Goal: Task Accomplishment & Management: Manage account settings

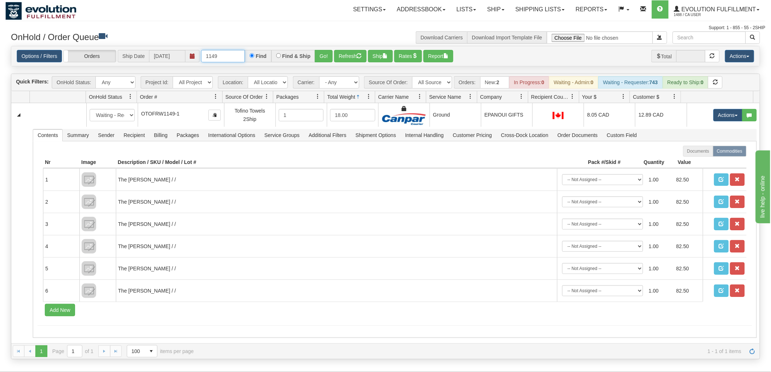
drag, startPoint x: 225, startPoint y: 57, endPoint x: -51, endPoint y: 53, distance: 275.6
click at [0, 53] on html "Toggle navigation Settings Shipping Preferences New Recipients" at bounding box center [385, 186] width 771 height 372
click at [347, 79] on select "- Any - Has NO carrier assigned - Has a carrier assigned FleetOptics Inc. My Ca…" at bounding box center [339, 82] width 40 height 12
click at [346, 79] on select "- Any - Has NO carrier assigned - Has a carrier assigned FleetOptics Inc. My Ca…" at bounding box center [339, 82] width 40 height 12
click at [440, 81] on select "All Sources AirBlaster 2Ship Integration Ambler Apparel 2Ship Integration BC [M…" at bounding box center [432, 82] width 40 height 12
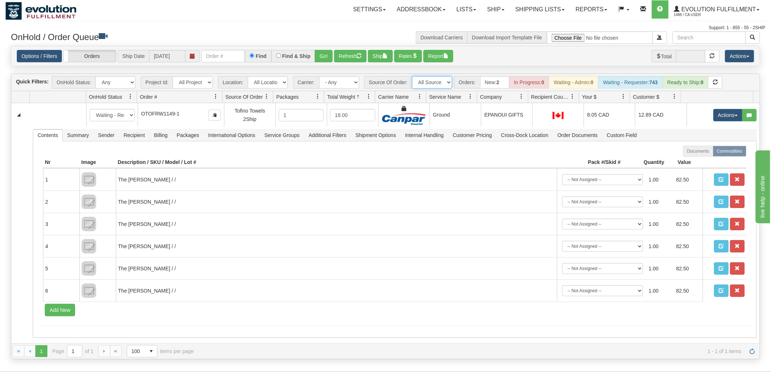
select select "Gentle Fawn Wholesale 2Ship"
click at [412, 76] on select "All Sources AirBlaster 2Ship Integration Ambler Apparel 2Ship Integration BC [M…" at bounding box center [432, 82] width 40 height 12
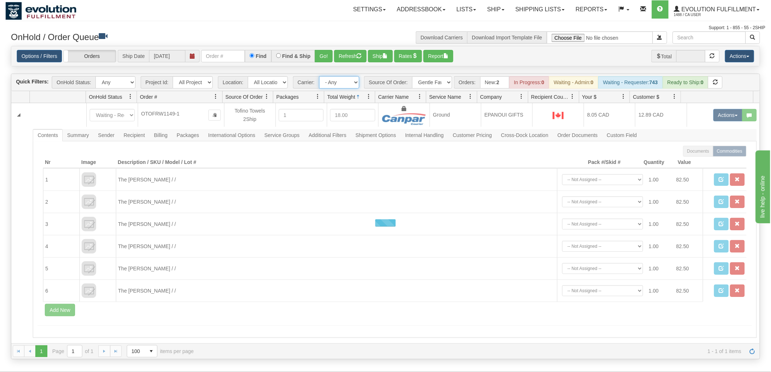
click at [349, 83] on select "- Any - Has NO carrier assigned - Has a carrier assigned FleetOptics Inc. My Ca…" at bounding box center [339, 82] width 40 height 12
select select "-1"
click at [319, 76] on select "- Any - Has NO carrier assigned - Has a carrier assigned FleetOptics Inc. My Ca…" at bounding box center [339, 82] width 40 height 12
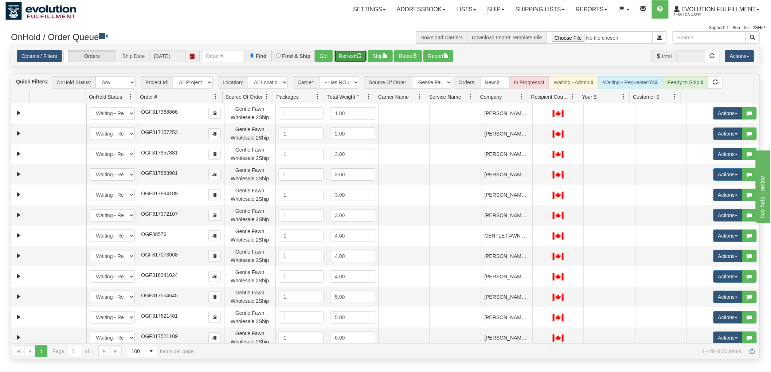
click at [348, 58] on button "Refresh" at bounding box center [350, 56] width 32 height 12
click at [523, 94] on span at bounding box center [522, 97] width 6 height 6
click at [534, 129] on span "Sort Descending" at bounding box center [545, 135] width 58 height 20
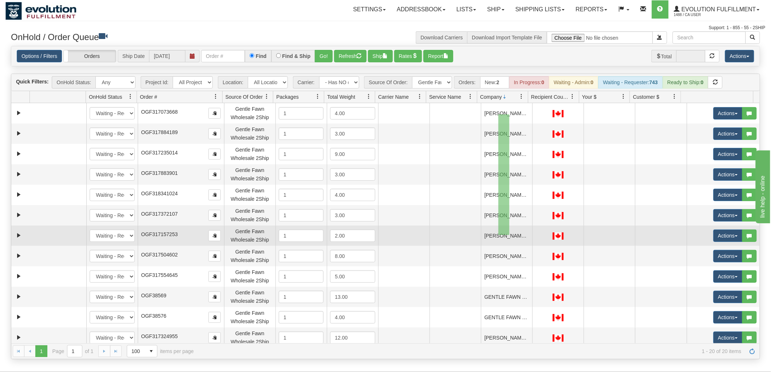
drag, startPoint x: 499, startPoint y: 114, endPoint x: 510, endPoint y: 235, distance: 121.1
click at [510, 235] on tbody "31575550 EVOLUTION V3 90983110 0 New In Progress Waiting - Admin Waiting - Requ…" at bounding box center [385, 307] width 749 height 408
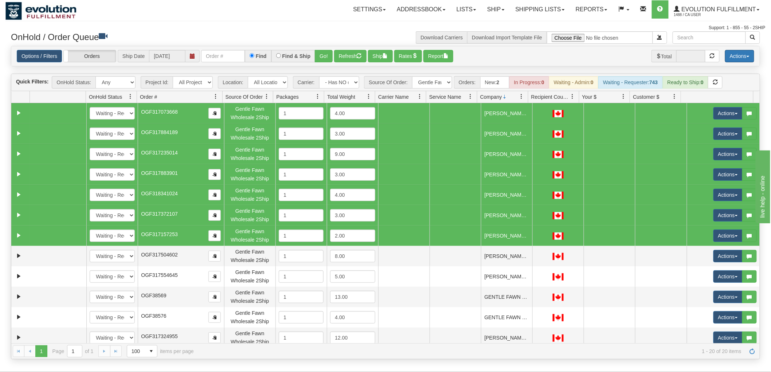
click at [731, 52] on button "Actions" at bounding box center [739, 56] width 29 height 12
click at [723, 116] on link "Delete Selected" at bounding box center [723, 114] width 61 height 9
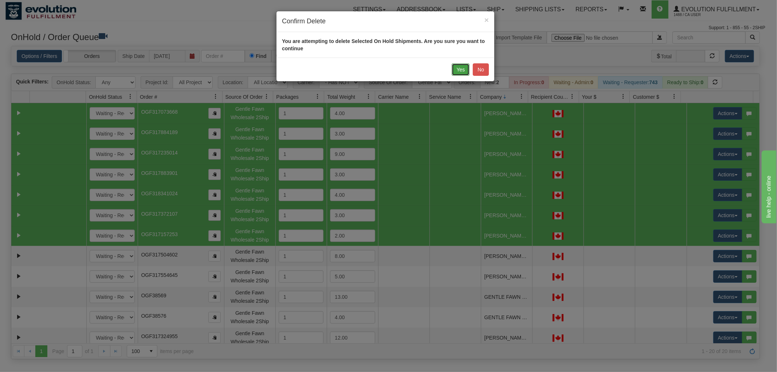
click at [460, 71] on button "Yes" at bounding box center [461, 69] width 18 height 12
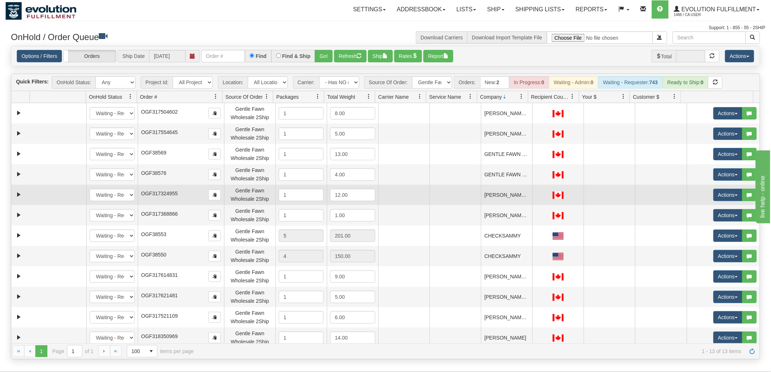
click at [500, 197] on td "[PERSON_NAME] - GF STAFF" at bounding box center [506, 195] width 51 height 20
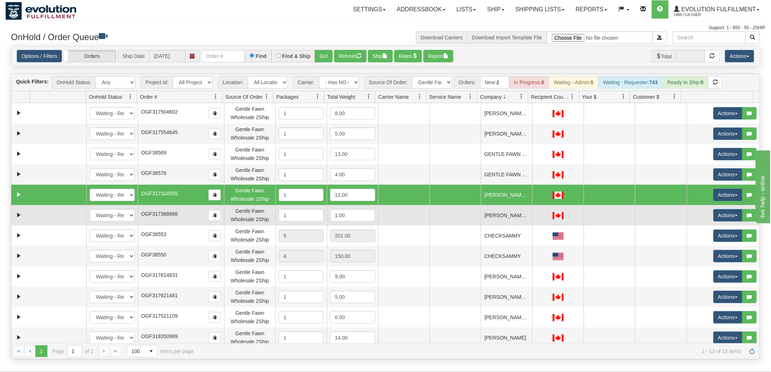
click at [503, 212] on td "[PERSON_NAME] - GF STAFF" at bounding box center [506, 215] width 51 height 20
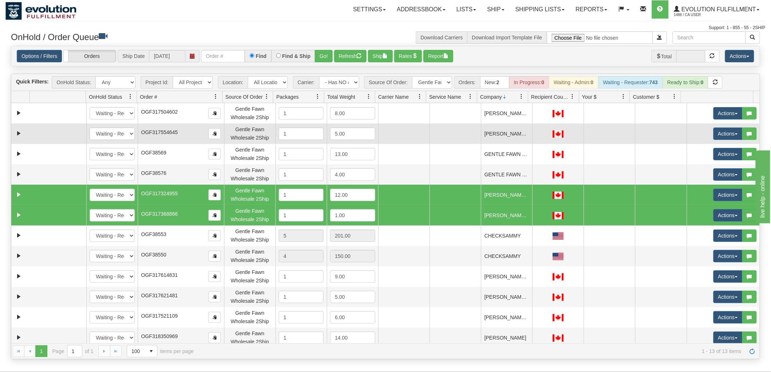
click at [498, 133] on td "[PERSON_NAME] - GF STAFF" at bounding box center [506, 134] width 51 height 20
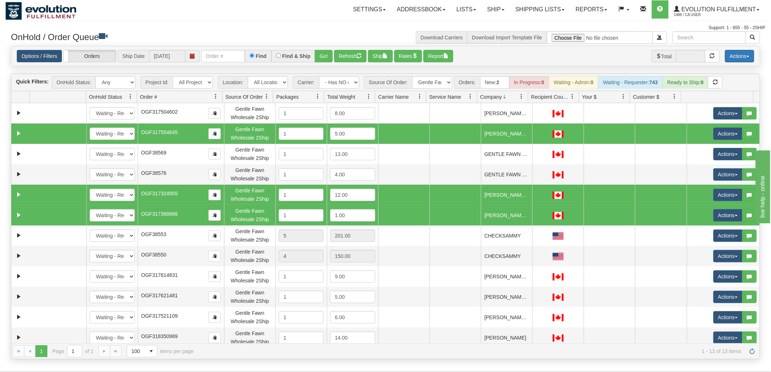
click at [743, 58] on button "Actions" at bounding box center [739, 56] width 29 height 12
click at [728, 113] on link "Delete Selected" at bounding box center [723, 114] width 61 height 9
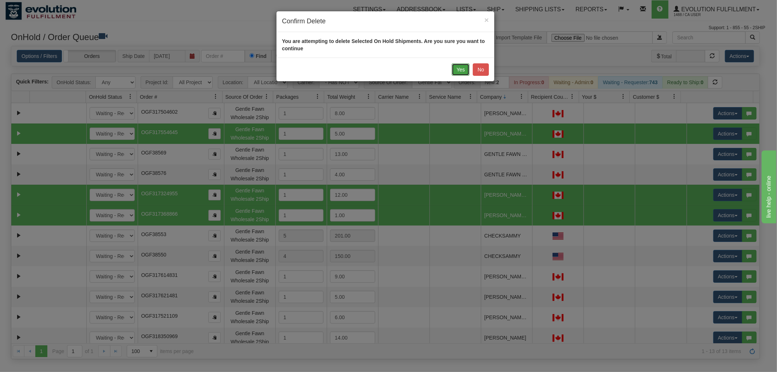
click at [458, 64] on button "Yes" at bounding box center [461, 69] width 18 height 12
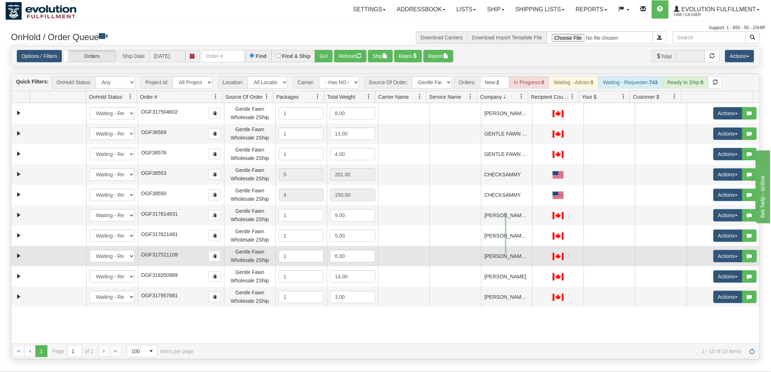
drag, startPoint x: 505, startPoint y: 212, endPoint x: 507, endPoint y: 254, distance: 41.6
click at [507, 254] on tbody "31524688 EVOLUTION V3 90838821 0 New In Progress Waiting - Admin Waiting - Requ…" at bounding box center [385, 205] width 749 height 204
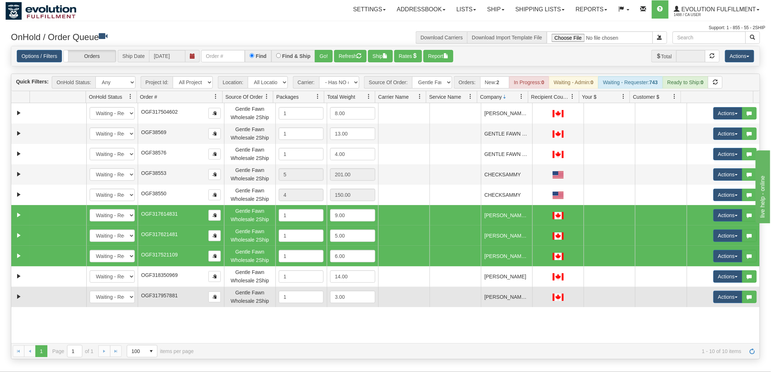
click at [506, 296] on td "[PERSON_NAME] DO - GF STAFF" at bounding box center [506, 297] width 51 height 20
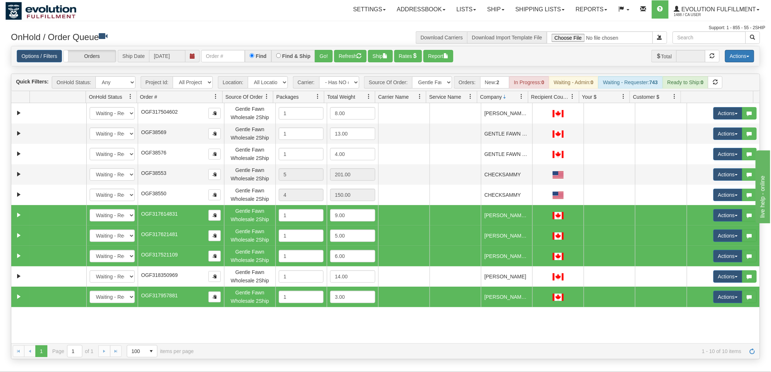
click at [737, 55] on button "Actions" at bounding box center [739, 56] width 29 height 12
click at [712, 118] on link "Delete Selected" at bounding box center [723, 114] width 61 height 9
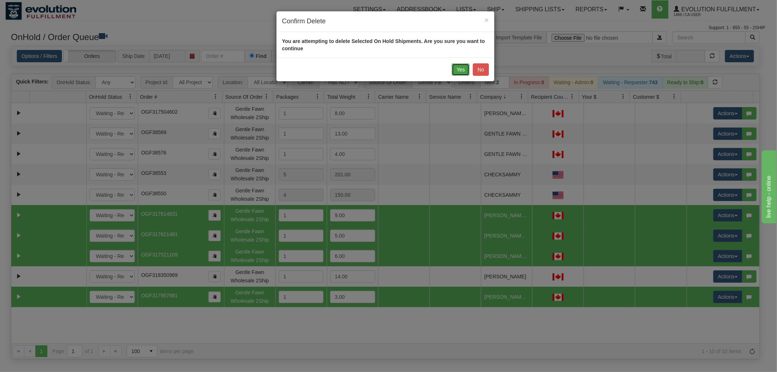
click at [463, 67] on button "Yes" at bounding box center [461, 69] width 18 height 12
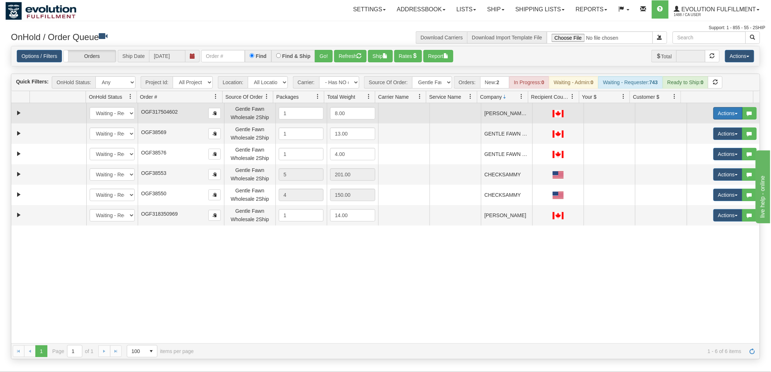
click at [723, 112] on button "Actions" at bounding box center [728, 113] width 29 height 12
click at [705, 163] on link "Delete" at bounding box center [713, 164] width 58 height 9
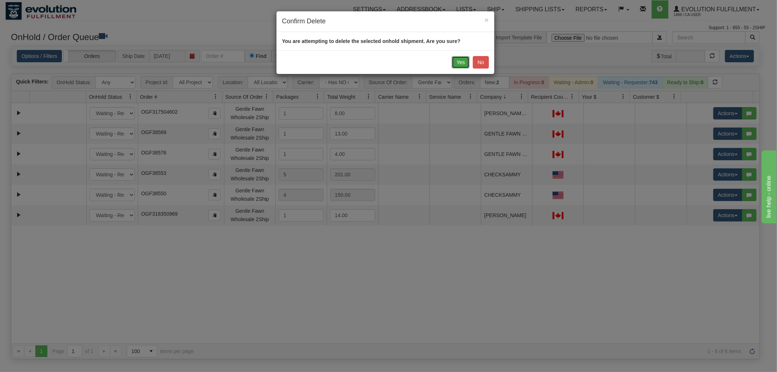
click at [464, 63] on button "Yes" at bounding box center [461, 62] width 18 height 12
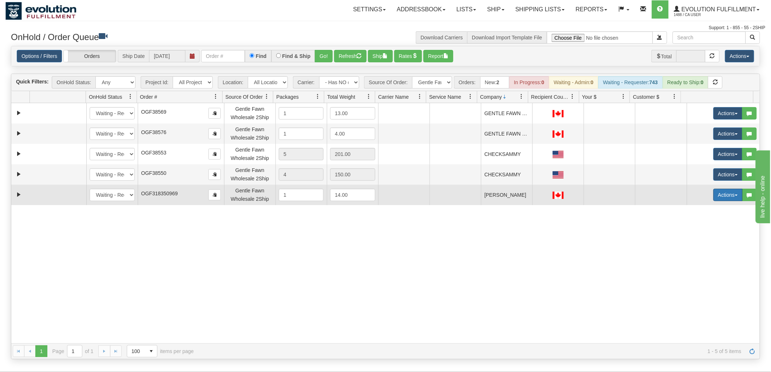
click at [714, 194] on button "Actions" at bounding box center [728, 195] width 29 height 12
click at [701, 229] on span "Rate All Services" at bounding box center [713, 228] width 44 height 6
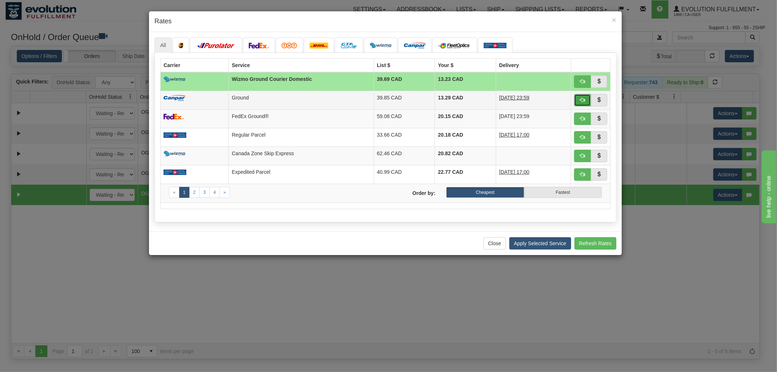
click at [585, 95] on button "button" at bounding box center [582, 100] width 17 height 12
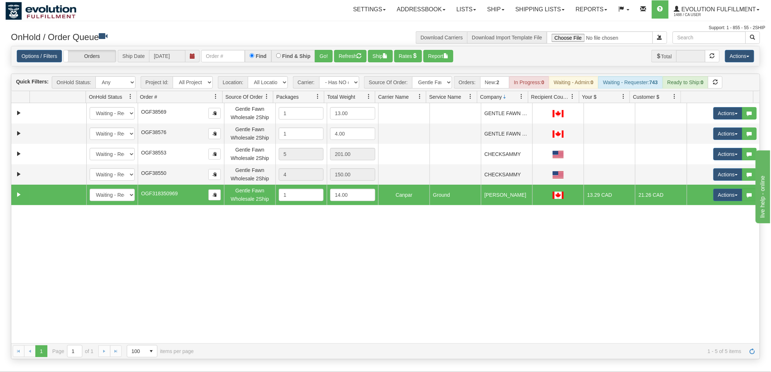
click at [406, 290] on div "31439737 EVOLUTION V3 90636451 0 New In Progress Waiting - Admin Waiting - Requ…" at bounding box center [385, 223] width 749 height 240
click at [352, 55] on button "Refresh" at bounding box center [350, 56] width 32 height 12
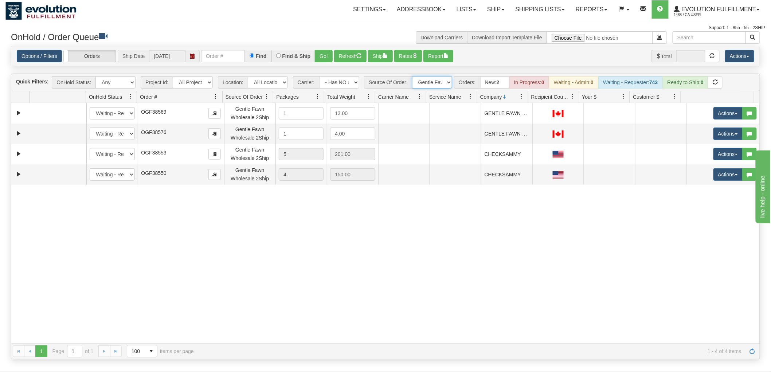
click at [438, 80] on select "All Sources AirBlaster 2Ship Integration Ambler Apparel 2Ship Integration BC [M…" at bounding box center [432, 82] width 40 height 12
select select "Gentle Fawn Ecom 2Ship"
click at [412, 76] on select "All Sources AirBlaster 2Ship Integration Ambler Apparel 2Ship Integration BC [M…" at bounding box center [432, 82] width 40 height 12
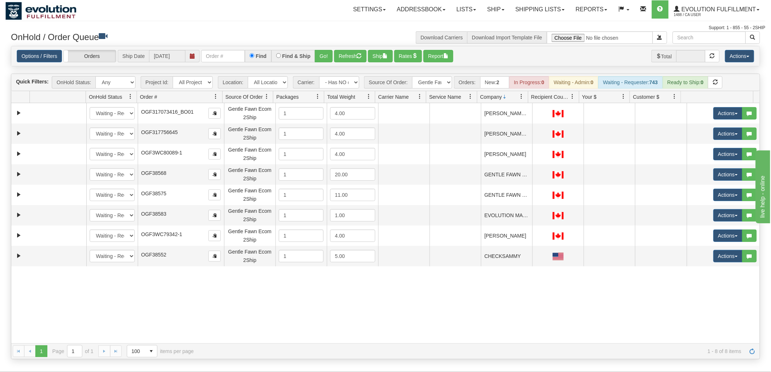
click at [213, 303] on div "31256068 EVOLUTION V3 90136278 0 New In Progress Waiting - Admin Waiting - Requ…" at bounding box center [385, 223] width 749 height 240
click at [222, 59] on input "text" at bounding box center [223, 56] width 44 height 12
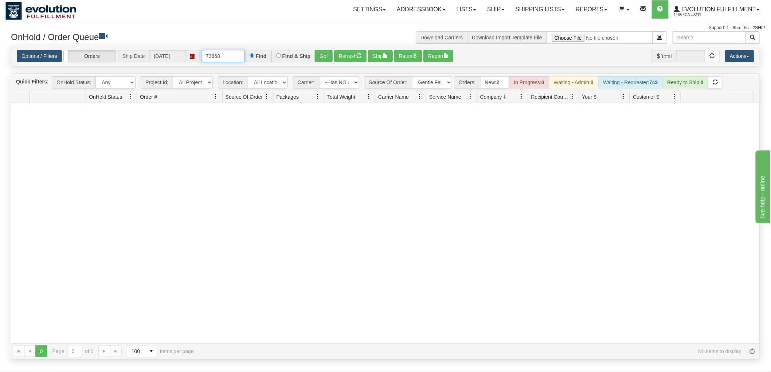
click at [222, 59] on input "73668" at bounding box center [223, 56] width 44 height 12
type input "21481"
click at [222, 59] on input "21481" at bounding box center [223, 56] width 44 height 12
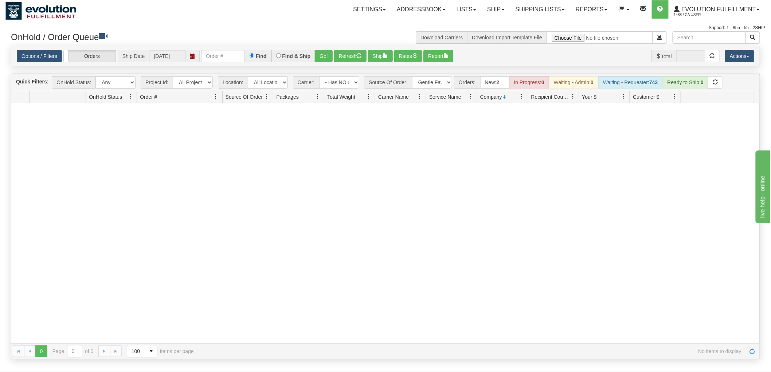
click at [499, 263] on div at bounding box center [385, 223] width 749 height 240
click at [440, 81] on select "All Sources AirBlaster 2Ship Integration Ambler Apparel 2Ship Integration BC [M…" at bounding box center [432, 82] width 40 height 12
click at [336, 82] on select "- Any - Has NO carrier assigned - Has a carrier assigned FleetOptics Inc. My Ca…" at bounding box center [339, 82] width 40 height 12
select select "grid toolbar"
click at [319, 76] on select "- Any - Has NO carrier assigned - Has a carrier assigned FleetOptics Inc. My Ca…" at bounding box center [339, 82] width 40 height 12
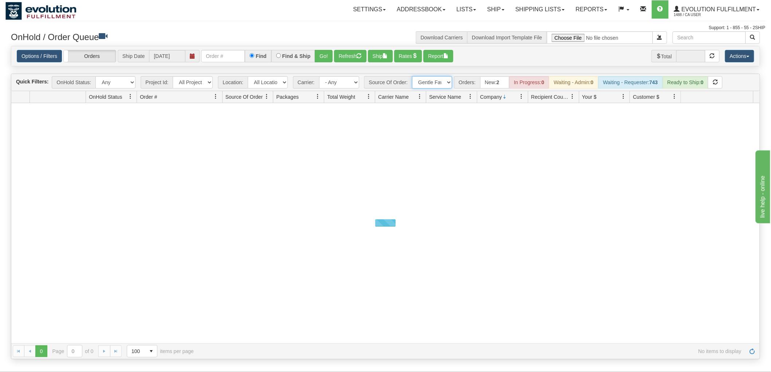
click at [432, 85] on select "All Sources AirBlaster 2Ship Integration Ambler Apparel 2Ship Integration BC [M…" at bounding box center [432, 82] width 40 height 12
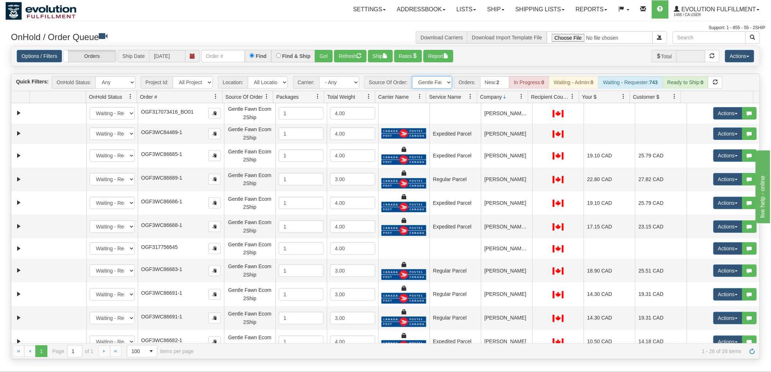
select select "grid toolbar"
click at [412, 76] on select "All Sources AirBlaster 2Ship Integration Ambler Apparel 2Ship Integration BC [M…" at bounding box center [432, 82] width 40 height 12
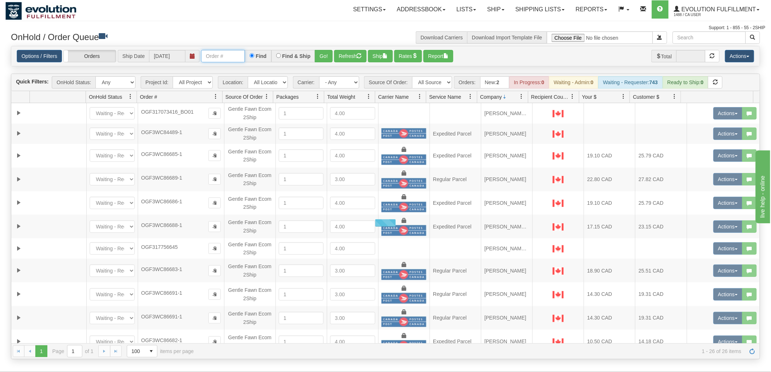
click at [224, 55] on input "text" at bounding box center [223, 56] width 44 height 12
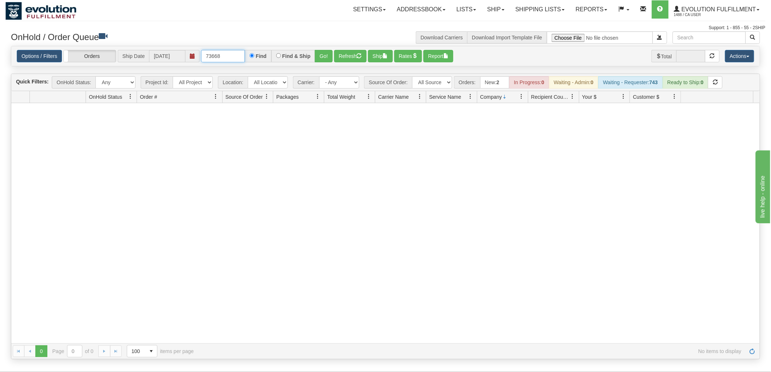
click at [224, 55] on input "73668" at bounding box center [223, 56] width 44 height 12
type input "21481"
click at [224, 55] on input "21481" at bounding box center [223, 56] width 44 height 12
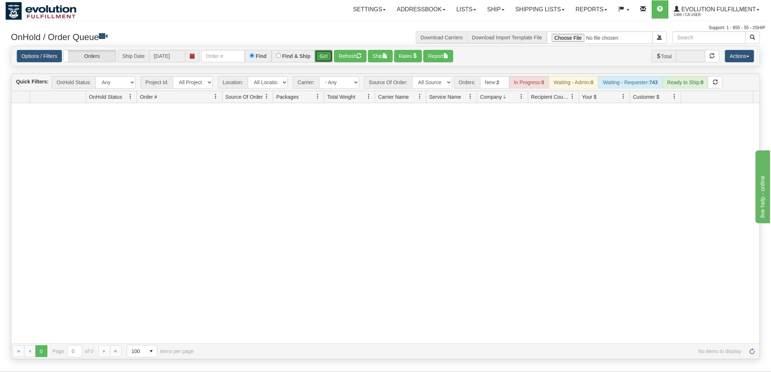
click at [322, 53] on button "Go!" at bounding box center [324, 56] width 18 height 12
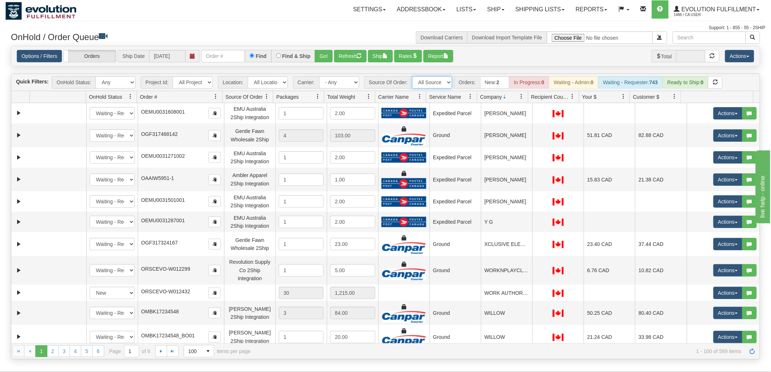
click at [425, 81] on select "All Sources AirBlaster 2Ship Integration Ambler Apparel 2Ship Integration BC [M…" at bounding box center [432, 82] width 40 height 12
click at [412, 76] on select "All Sources AirBlaster 2Ship Integration Ambler Apparel 2Ship Integration BC [M…" at bounding box center [432, 82] width 40 height 12
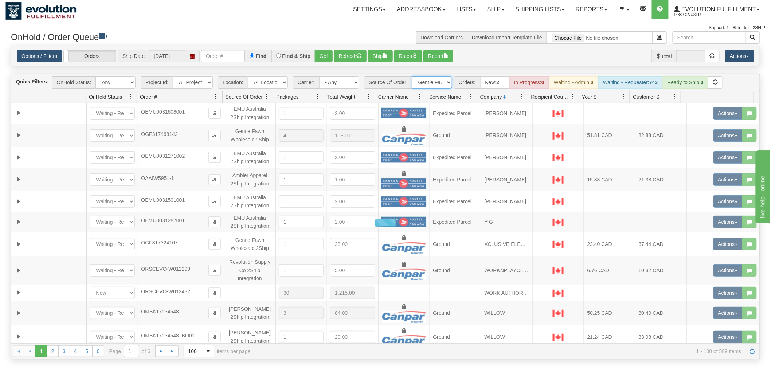
click at [423, 84] on select "All Sources AirBlaster 2Ship Integration Ambler Apparel 2Ship Integration BC [M…" at bounding box center [432, 82] width 40 height 12
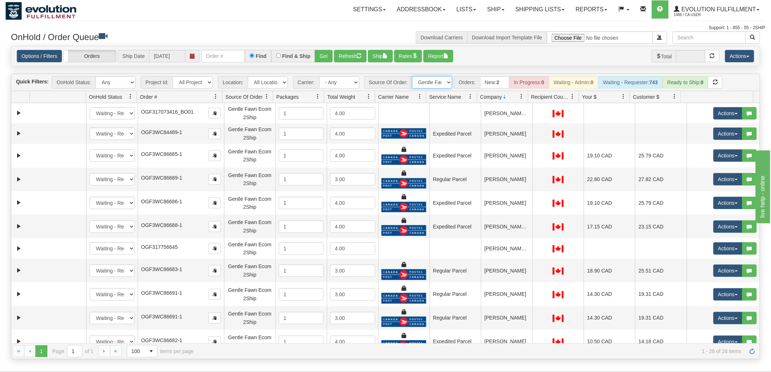
select select "Gentle Fawn Wholesale 2Ship"
click at [412, 76] on select "All Sources AirBlaster 2Ship Integration Ambler Apparel 2Ship Integration BC [M…" at bounding box center [432, 82] width 40 height 12
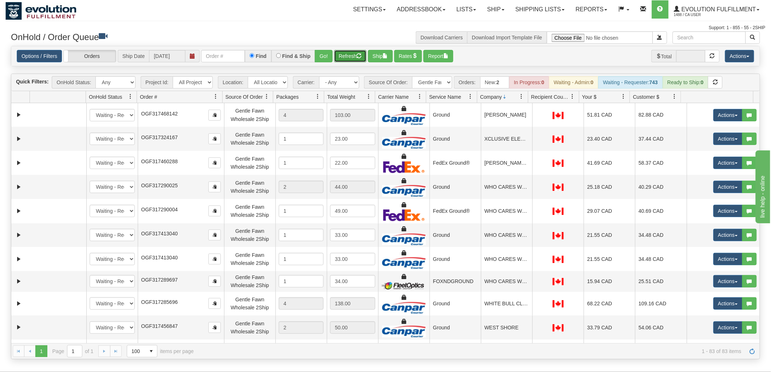
click at [356, 56] on button "Refresh" at bounding box center [350, 56] width 32 height 12
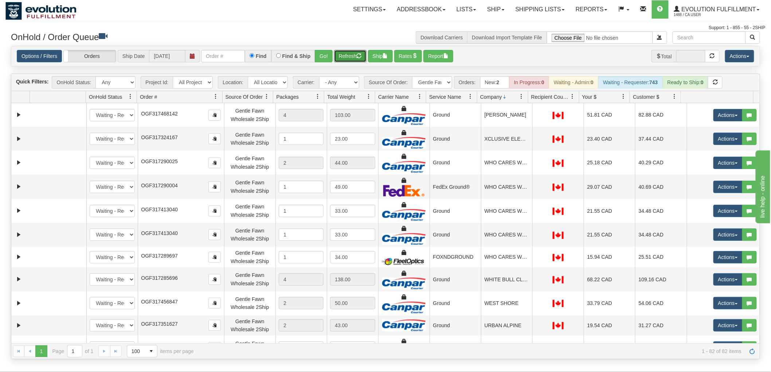
click at [674, 99] on span at bounding box center [675, 97] width 6 height 6
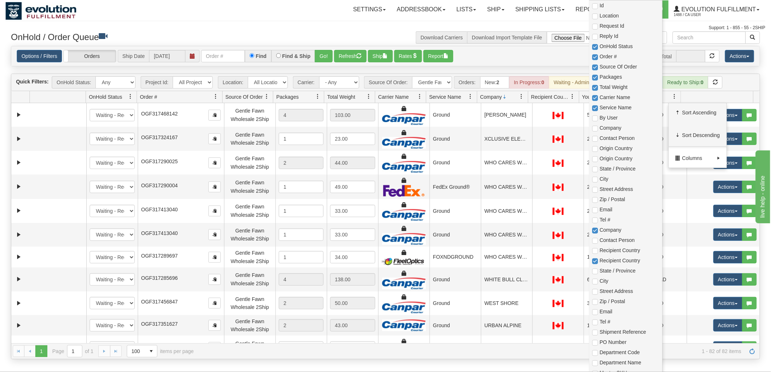
click at [704, 156] on span "Columns" at bounding box center [698, 158] width 32 height 7
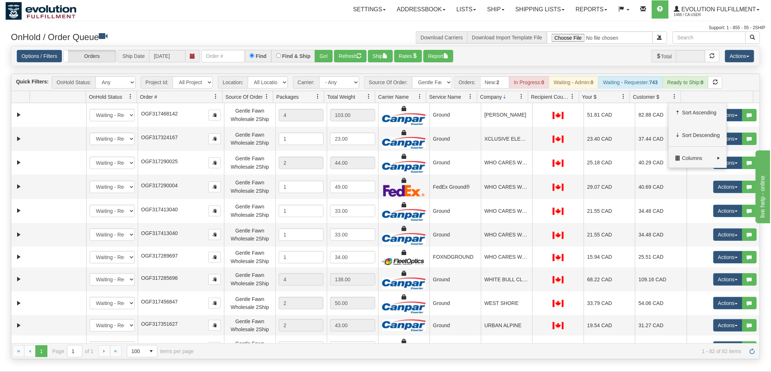
click at [496, 56] on div "Options / Filters Group Shipments Orders Ship Date [DATE] Find Find & Ship Go! …" at bounding box center [386, 56] width 738 height 12
